Goal: Information Seeking & Learning: Learn about a topic

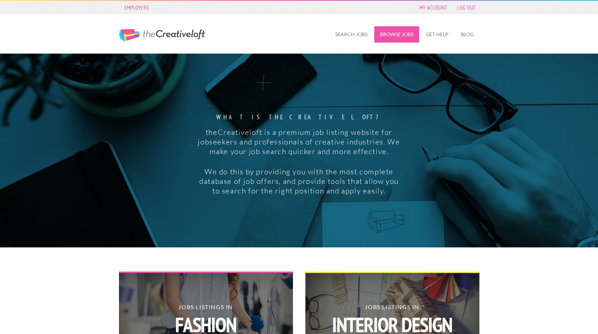
click at [387, 37] on link "Browse Jobs" at bounding box center [396, 34] width 45 height 16
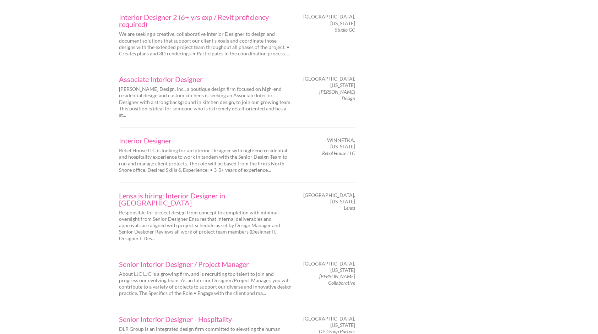
scroll to position [1057, 0]
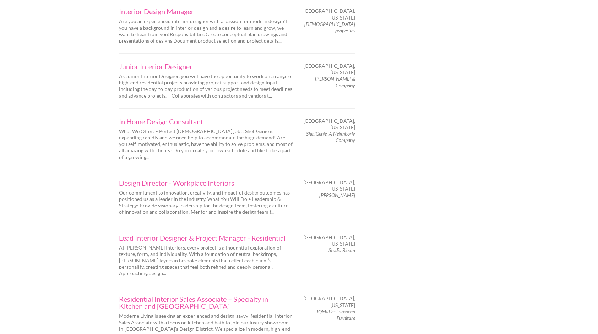
scroll to position [1051, 0]
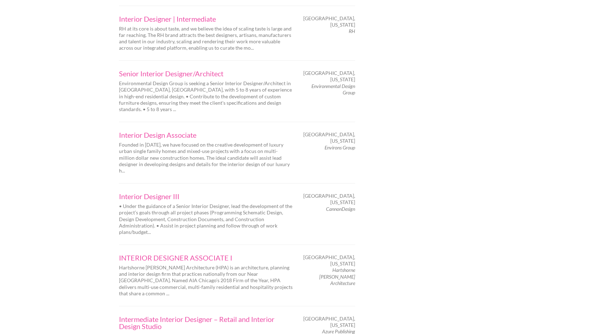
scroll to position [1029, 0]
drag, startPoint x: 313, startPoint y: 193, endPoint x: 354, endPoint y: 203, distance: 42.2
click at [354, 267] on em "Hartshorne Plunkard Architecture" at bounding box center [337, 276] width 36 height 19
copy em "Hartshorne Plunkard Architecture"
drag, startPoint x: 322, startPoint y: 250, endPoint x: 329, endPoint y: 250, distance: 7.1
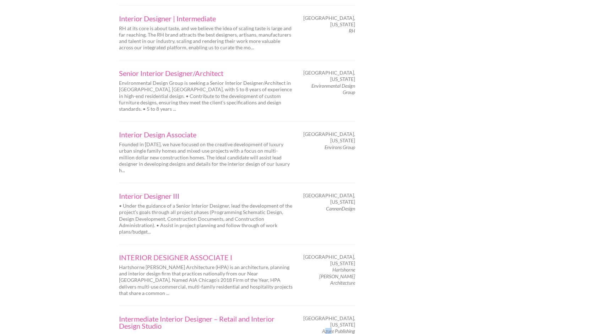
click at [329, 328] on em "Azure Publishing" at bounding box center [338, 331] width 33 height 6
drag, startPoint x: 329, startPoint y: 250, endPoint x: 333, endPoint y: 250, distance: 3.9
click at [333, 315] on div "Chicago, Illinois Azure Publishing" at bounding box center [330, 325] width 62 height 20
drag, startPoint x: 333, startPoint y: 250, endPoint x: 365, endPoint y: 250, distance: 31.2
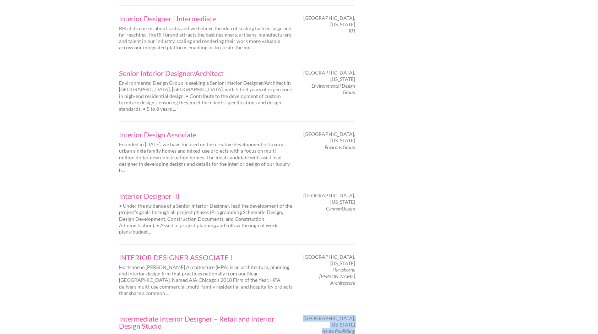
drag, startPoint x: 355, startPoint y: 249, endPoint x: 320, endPoint y: 250, distance: 34.4
click at [320, 315] on div "Chicago, Illinois Azure Publishing" at bounding box center [330, 325] width 62 height 20
copy div "Chicago, Illinois Azure Publishing"
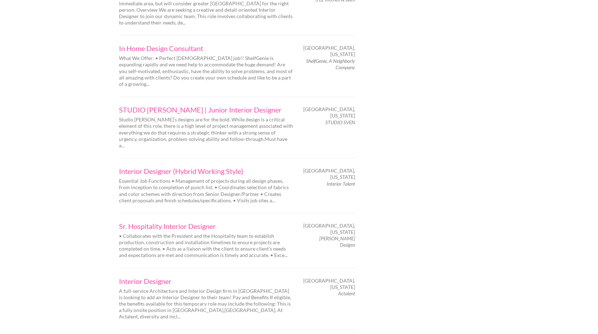
scroll to position [1005, 0]
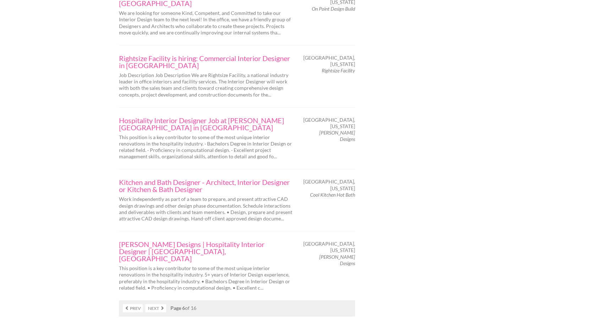
scroll to position [1153, 0]
click at [160, 304] on link "Next" at bounding box center [155, 308] width 21 height 8
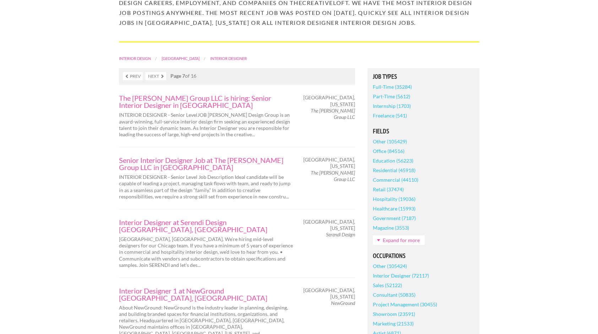
scroll to position [127, 0]
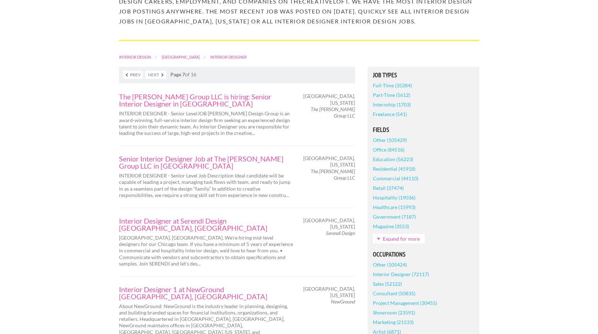
drag, startPoint x: 324, startPoint y: 212, endPoint x: 355, endPoint y: 212, distance: 30.5
click at [355, 217] on div "Chicago, Illinois Serendi Design" at bounding box center [330, 227] width 62 height 20
click at [355, 230] on em "Serendi Design" at bounding box center [340, 233] width 29 height 6
click at [354, 230] on em "Serendi Design" at bounding box center [340, 233] width 29 height 6
drag, startPoint x: 354, startPoint y: 213, endPoint x: 325, endPoint y: 213, distance: 28.7
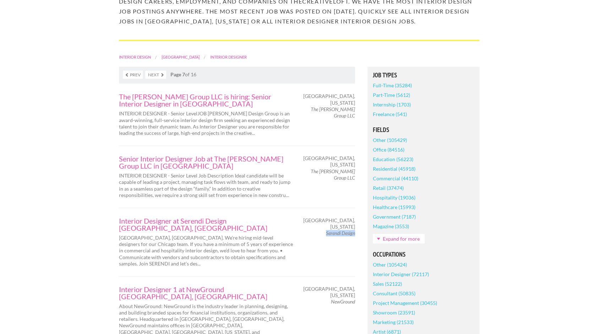
click at [326, 230] on em "Serendi Design" at bounding box center [340, 233] width 29 height 6
copy em "Serendi Design"
